Goal: Check status: Check status

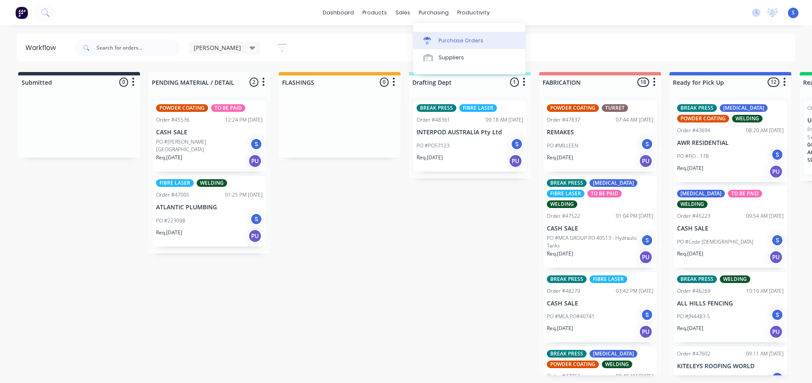
click at [454, 41] on div "Purchase Orders" at bounding box center [461, 41] width 45 height 8
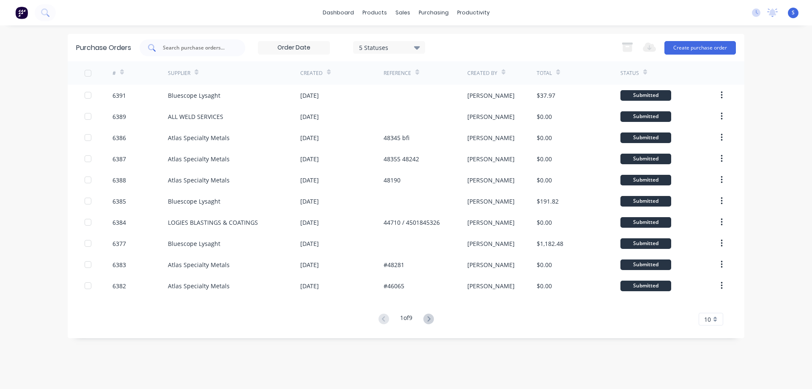
click at [206, 47] on input "text" at bounding box center [197, 48] width 70 height 8
type input "atlas"
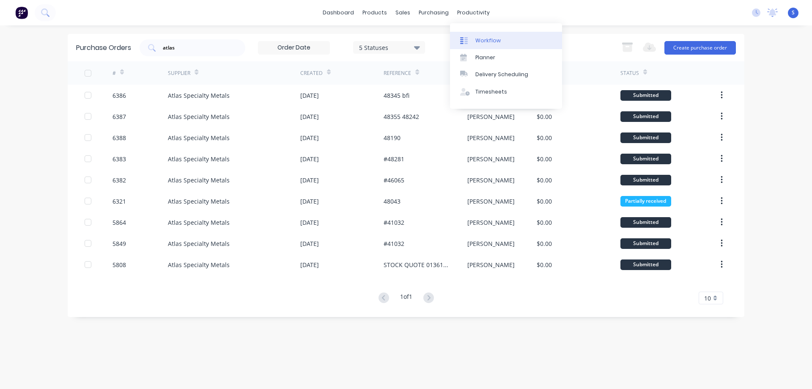
click at [499, 47] on link "Workflow" at bounding box center [506, 40] width 112 height 17
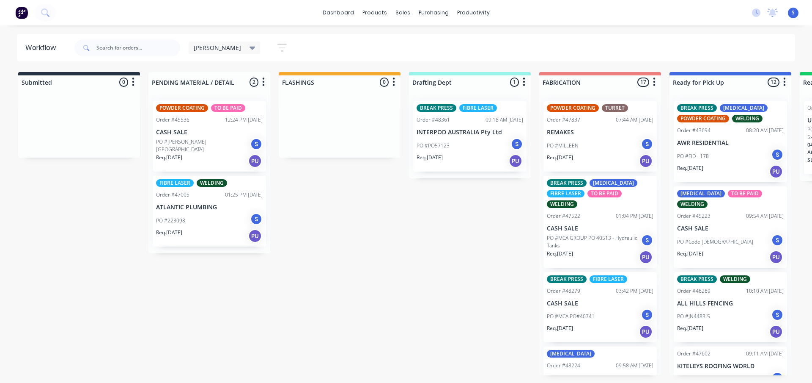
click at [596, 225] on p "CASH SALE" at bounding box center [600, 228] width 107 height 7
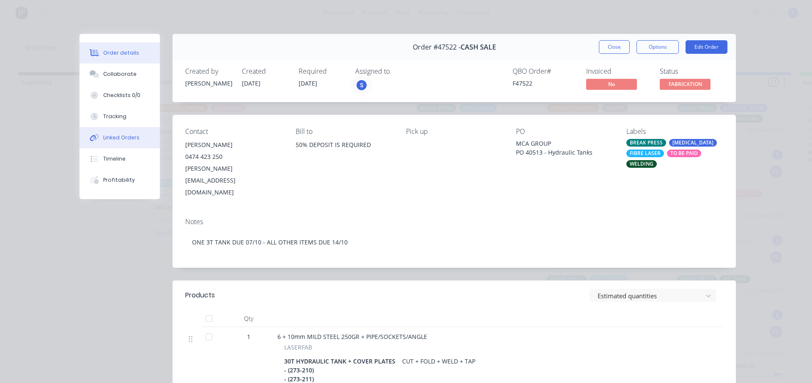
click at [120, 140] on div "Linked Orders" at bounding box center [121, 138] width 36 height 8
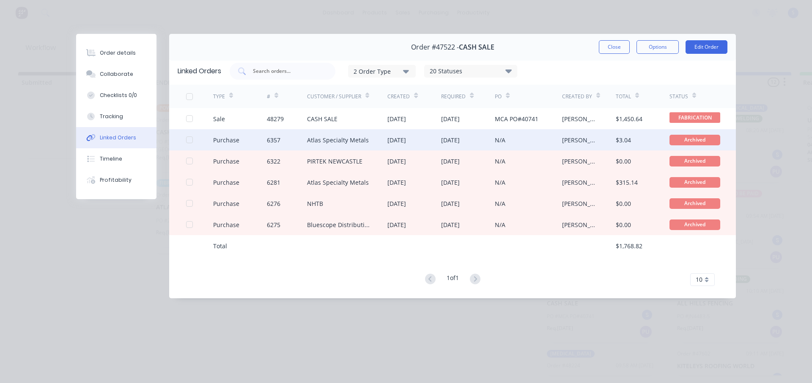
click at [489, 145] on div "[DATE]" at bounding box center [468, 139] width 54 height 21
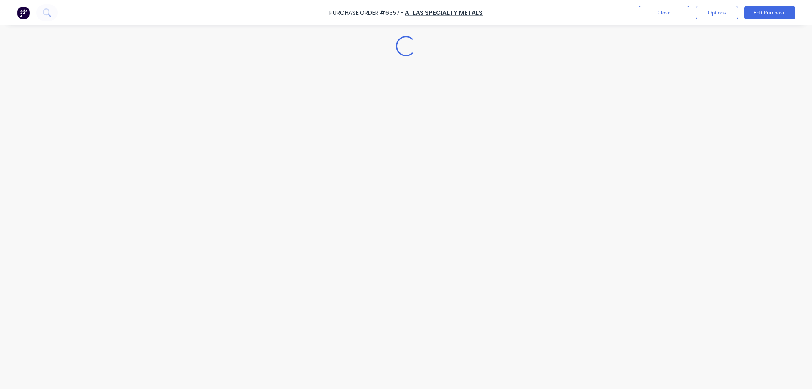
type textarea "x"
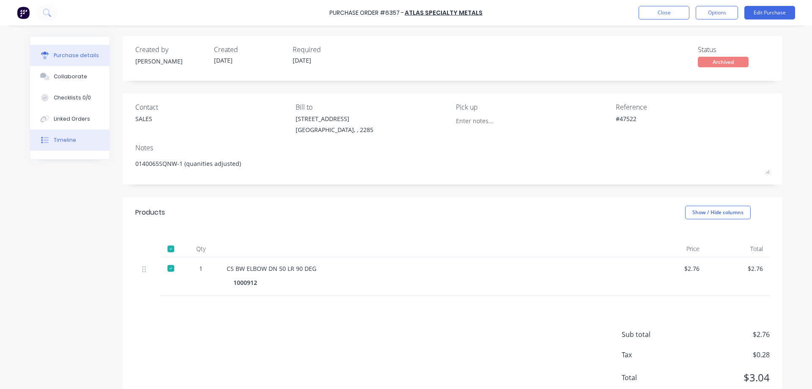
click at [65, 141] on div "Timeline" at bounding box center [65, 140] width 22 height 8
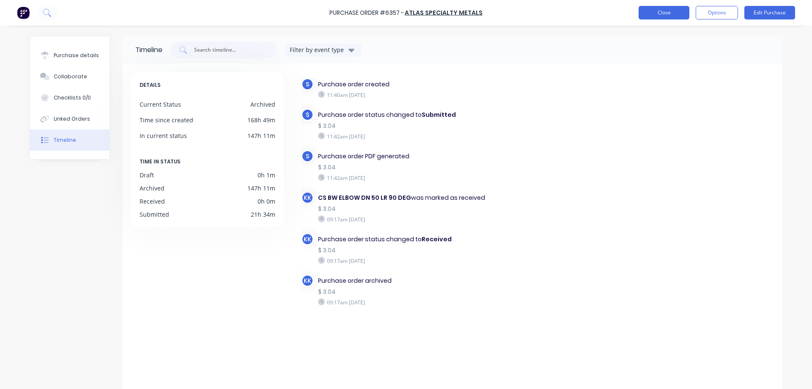
click at [671, 15] on button "Close" at bounding box center [664, 13] width 51 height 14
